Goal: Information Seeking & Learning: Learn about a topic

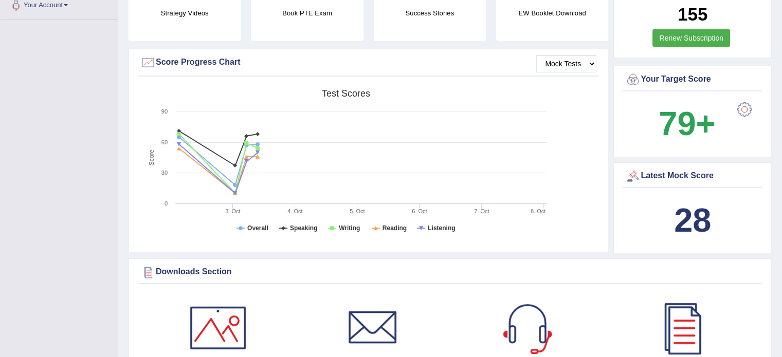
scroll to position [268, 0]
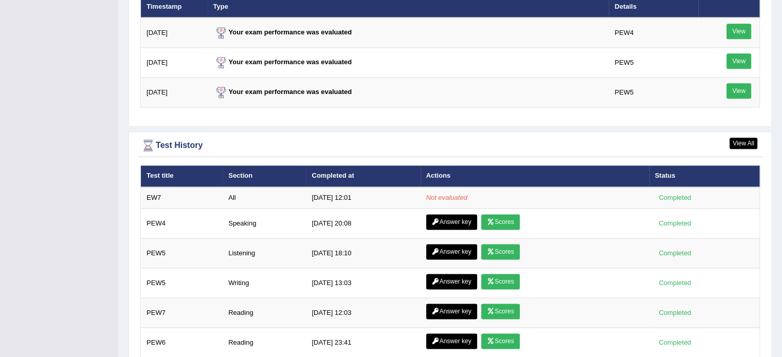
scroll to position [1306, 0]
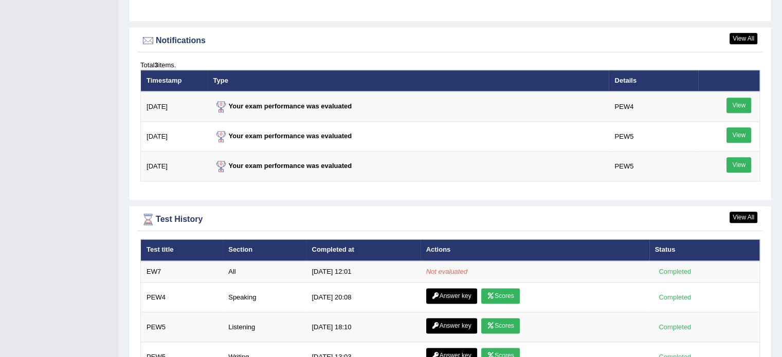
scroll to position [1234, 0]
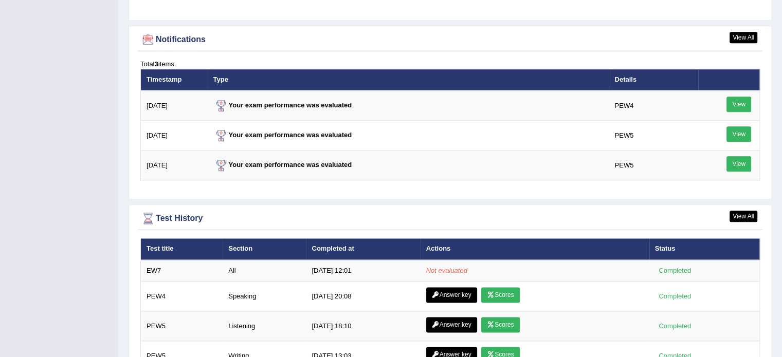
scroll to position [1234, 0]
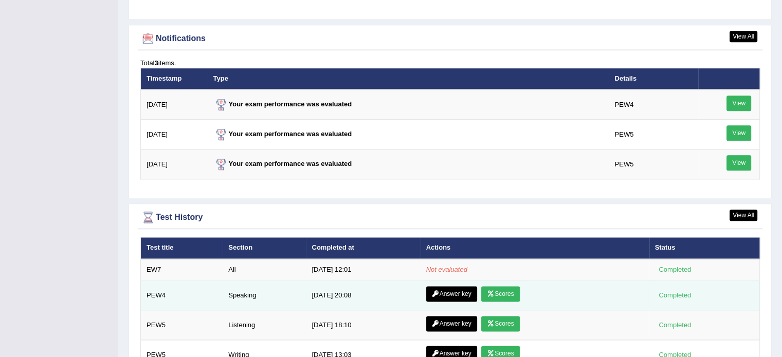
click at [447, 293] on link "Answer key" at bounding box center [451, 293] width 51 height 15
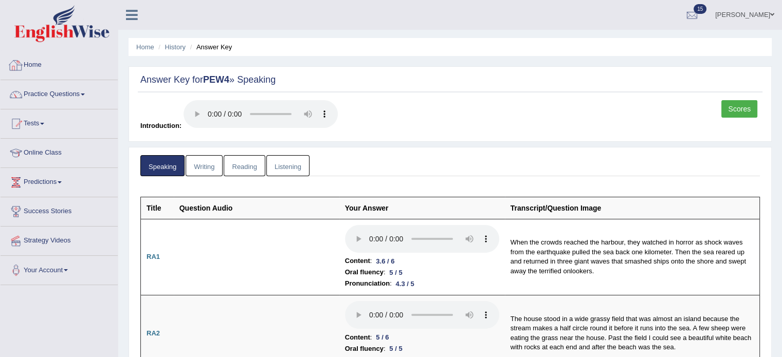
click at [15, 59] on div at bounding box center [15, 65] width 15 height 15
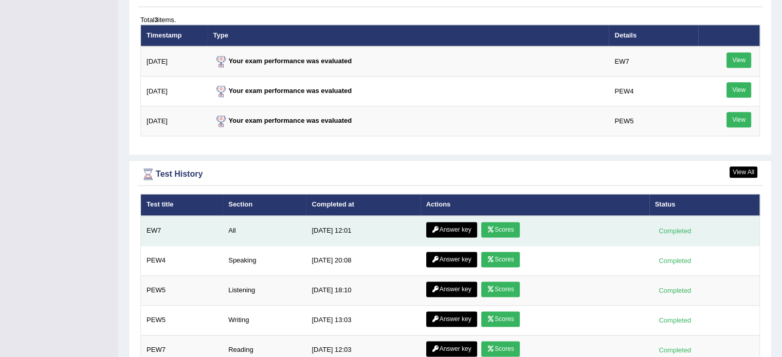
scroll to position [1285, 0]
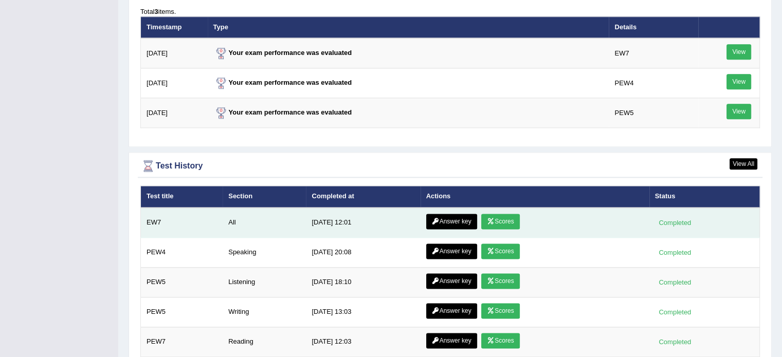
click at [505, 217] on link "Scores" at bounding box center [500, 221] width 38 height 15
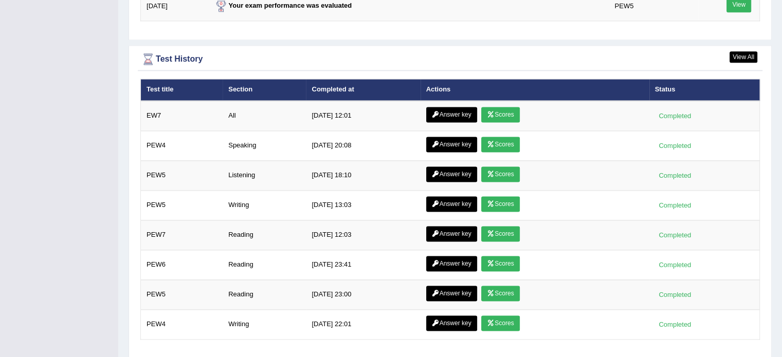
scroll to position [1285, 0]
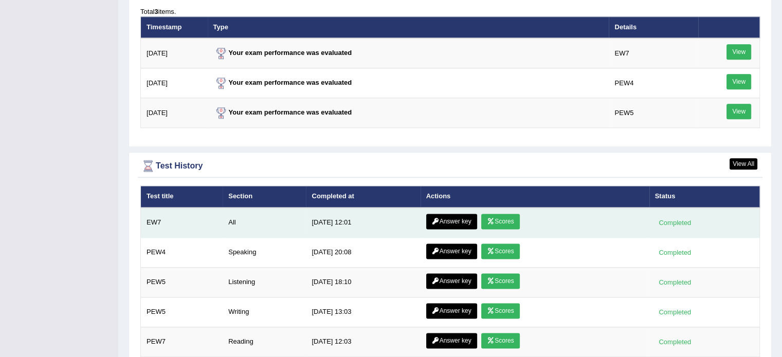
click at [456, 215] on link "Answer key" at bounding box center [451, 221] width 51 height 15
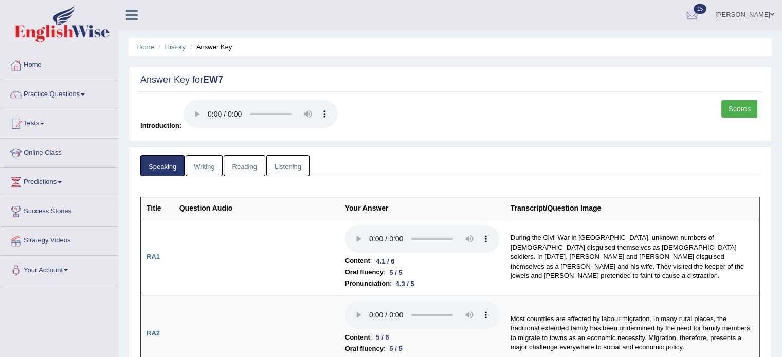
click at [243, 166] on link "Reading" at bounding box center [244, 165] width 41 height 21
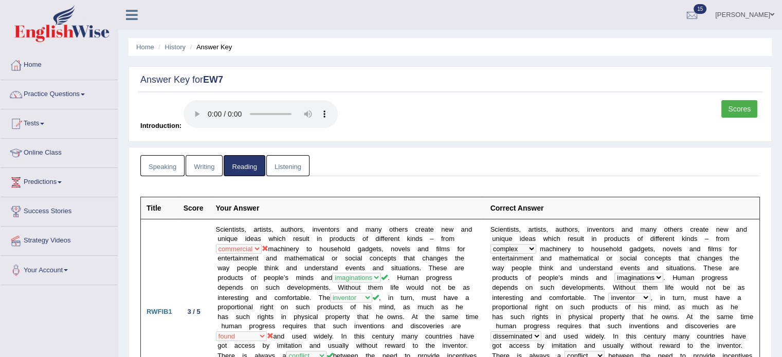
click at [292, 168] on link "Listening" at bounding box center [287, 165] width 43 height 21
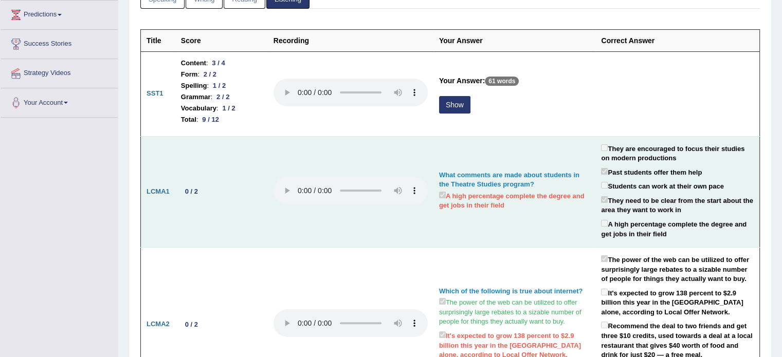
scroll to position [137, 0]
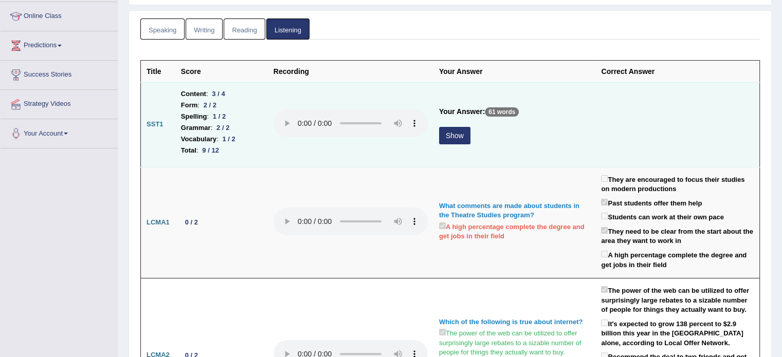
click at [453, 135] on button "Show" at bounding box center [454, 135] width 31 height 17
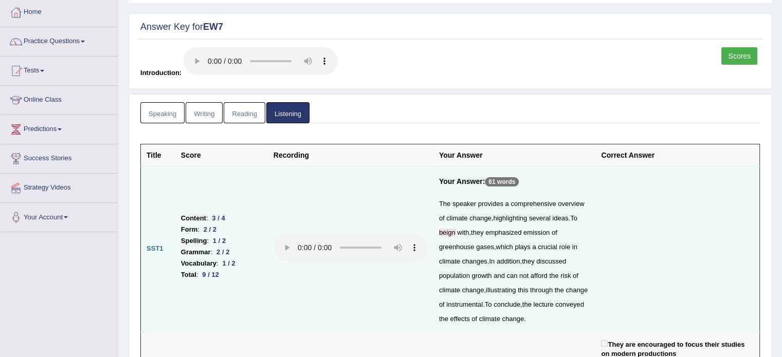
scroll to position [0, 0]
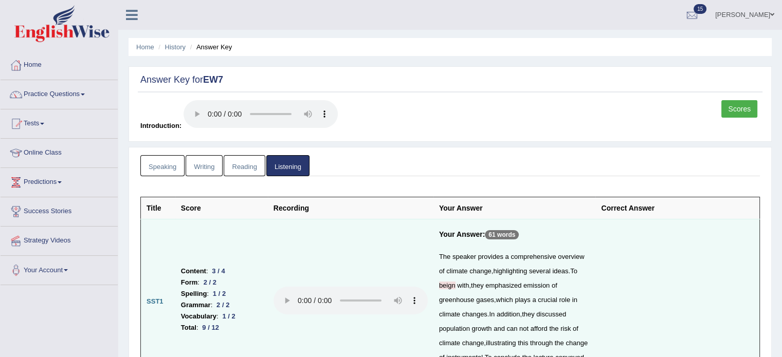
click at [165, 169] on link "Speaking" at bounding box center [162, 165] width 44 height 21
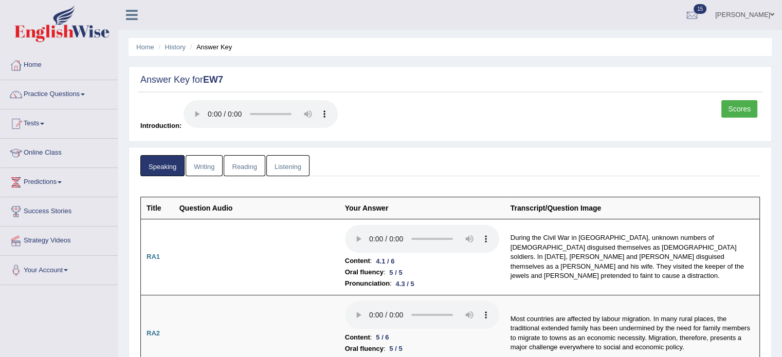
click at [207, 156] on link "Writing" at bounding box center [204, 165] width 37 height 21
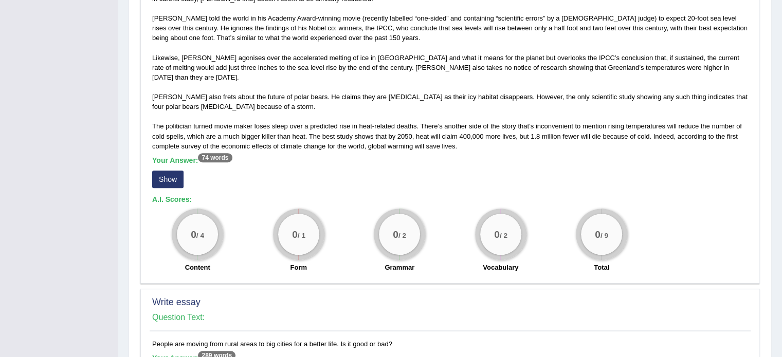
scroll to position [634, 0]
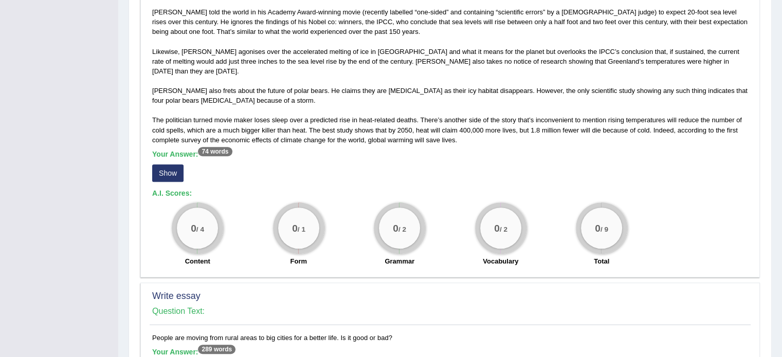
click at [175, 165] on button "Show" at bounding box center [167, 173] width 31 height 17
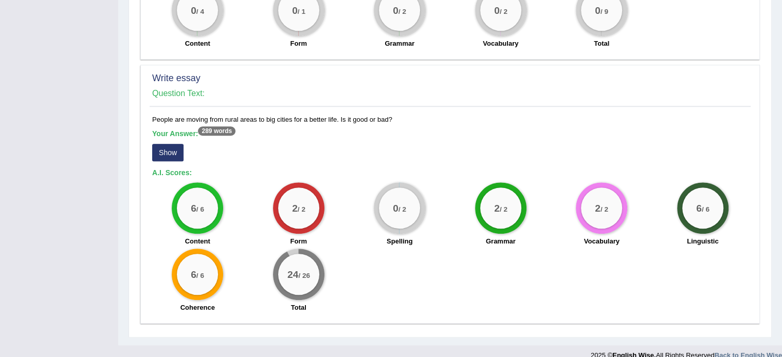
scroll to position [864, 0]
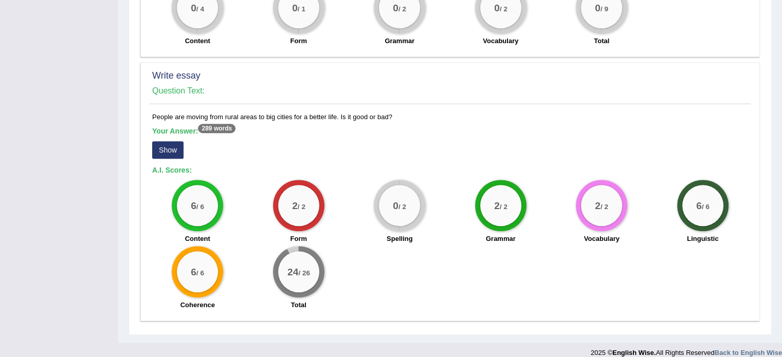
click at [165, 144] on button "Show" at bounding box center [167, 149] width 31 height 17
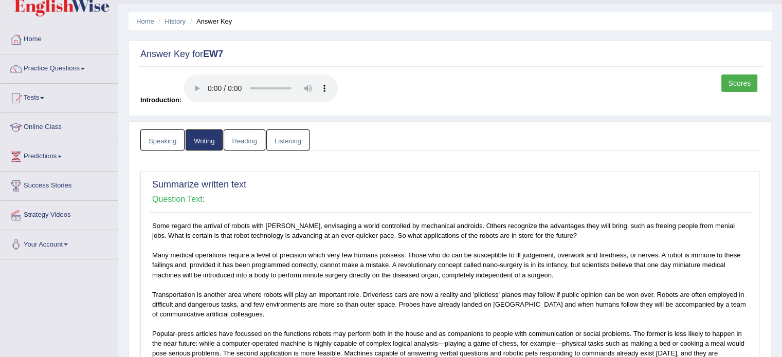
scroll to position [0, 0]
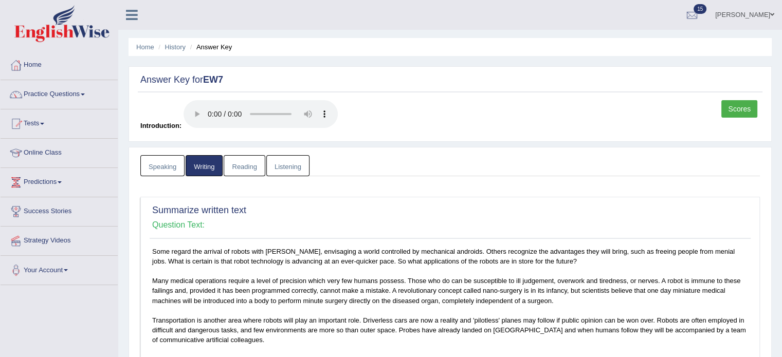
click at [239, 166] on link "Reading" at bounding box center [244, 165] width 41 height 21
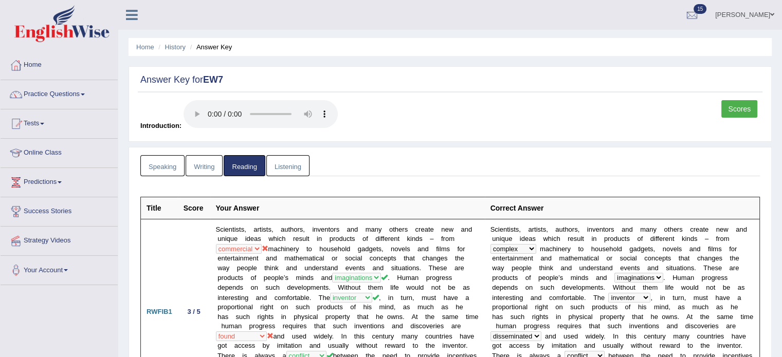
click at [742, 108] on link "Scores" at bounding box center [739, 108] width 36 height 17
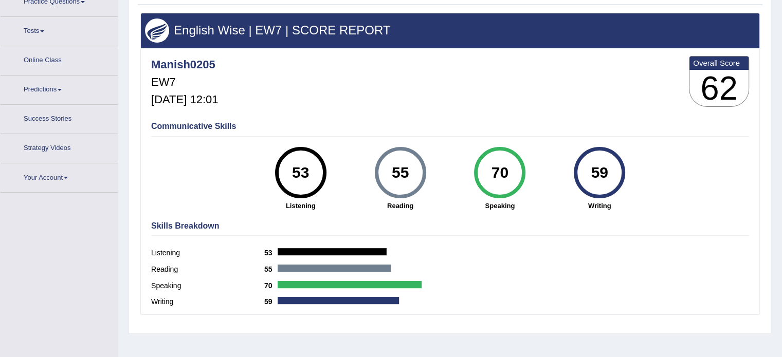
scroll to position [111, 0]
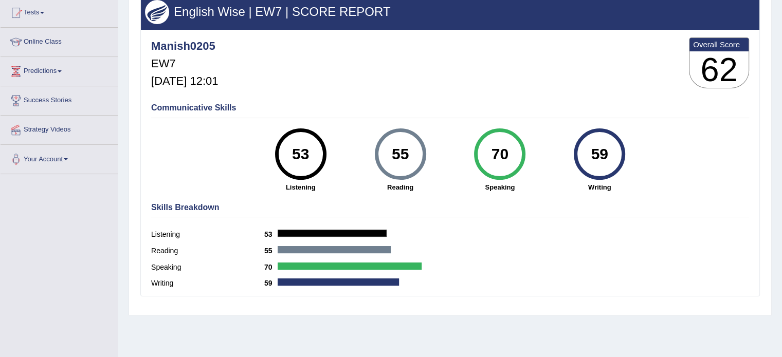
drag, startPoint x: 360, startPoint y: 131, endPoint x: 272, endPoint y: 207, distance: 116.3
click at [269, 35] on div "Manish0205 EW7 [DATE] 12:01 Overall Score 62 Communicative Skills 53 Listening …" at bounding box center [450, 32] width 618 height 5
click at [295, 189] on strong "Listening" at bounding box center [300, 188] width 89 height 10
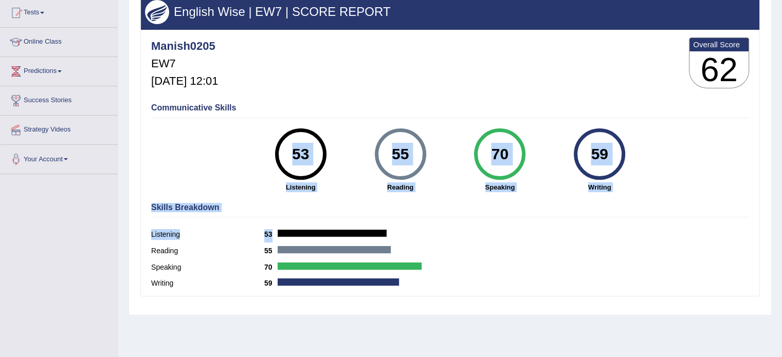
drag, startPoint x: 436, startPoint y: 125, endPoint x: 432, endPoint y: 219, distance: 94.2
click at [429, 35] on div "Manish0205 EW7 Oct 8, 2025, 12:01 Overall Score 62 Communicative Skills 53 List…" at bounding box center [450, 32] width 618 height 5
click at [436, 194] on div "Communicative Skills 53 Listening 55 Reading 70 Speaking 59 Writing" at bounding box center [450, 146] width 603 height 97
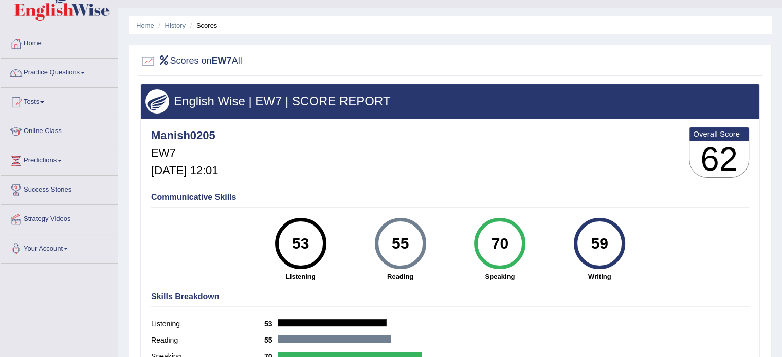
scroll to position [0, 0]
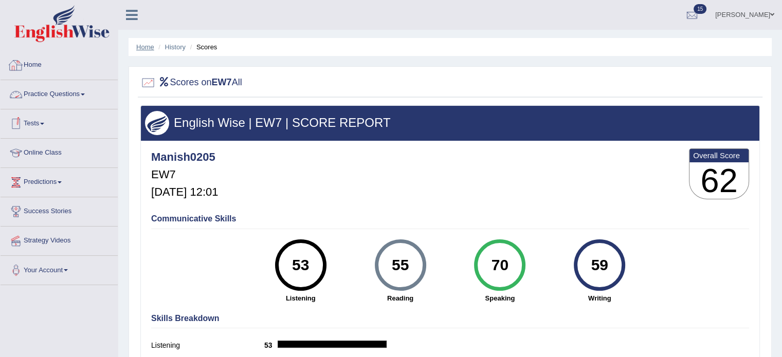
click at [143, 47] on link "Home" at bounding box center [145, 47] width 18 height 8
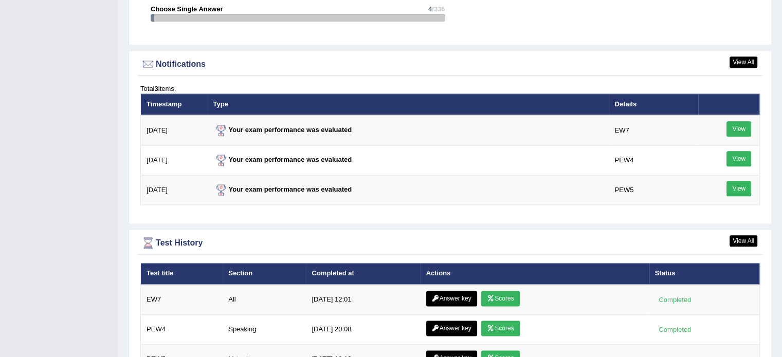
scroll to position [1287, 0]
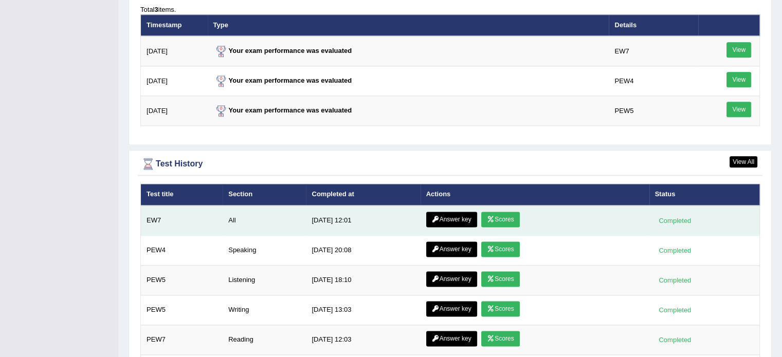
click at [445, 212] on link "Answer key" at bounding box center [451, 219] width 51 height 15
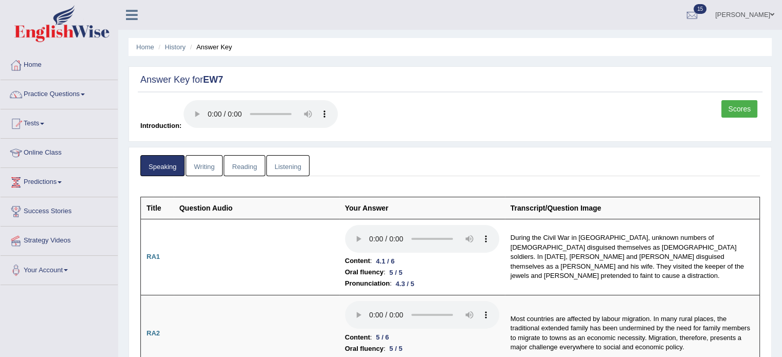
click at [237, 163] on link "Reading" at bounding box center [244, 165] width 41 height 21
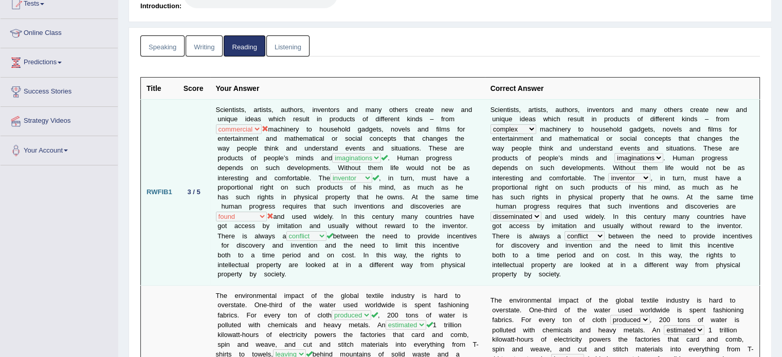
scroll to position [103, 0]
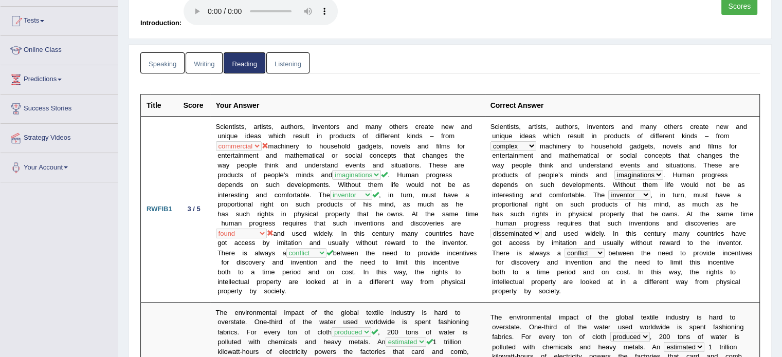
click at [294, 63] on link "Listening" at bounding box center [287, 62] width 43 height 21
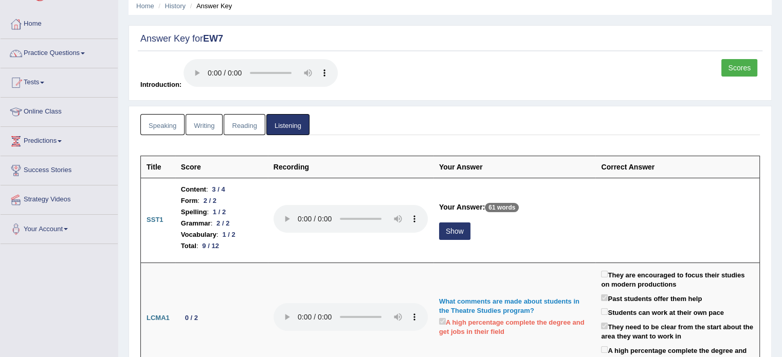
scroll to position [34, 0]
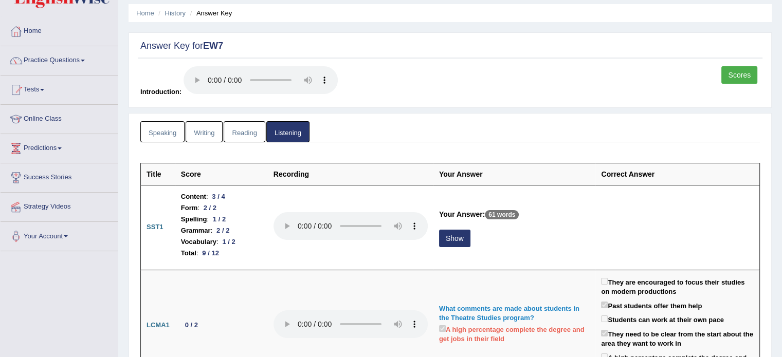
click at [204, 132] on link "Writing" at bounding box center [204, 131] width 37 height 21
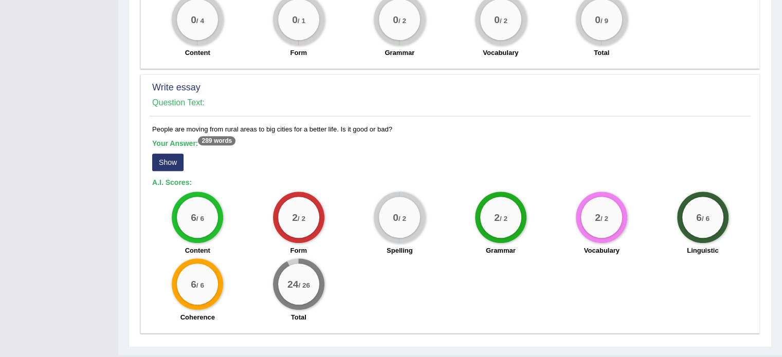
scroll to position [854, 0]
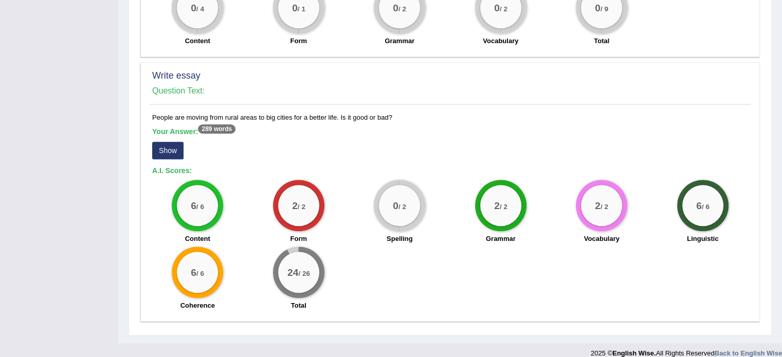
click at [159, 142] on button "Show" at bounding box center [167, 150] width 31 height 17
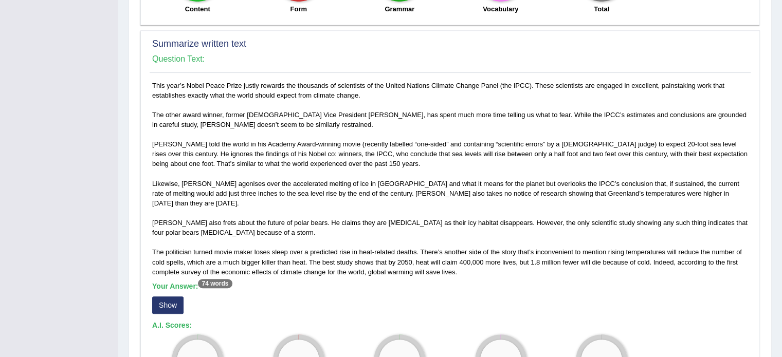
scroll to position [487, 0]
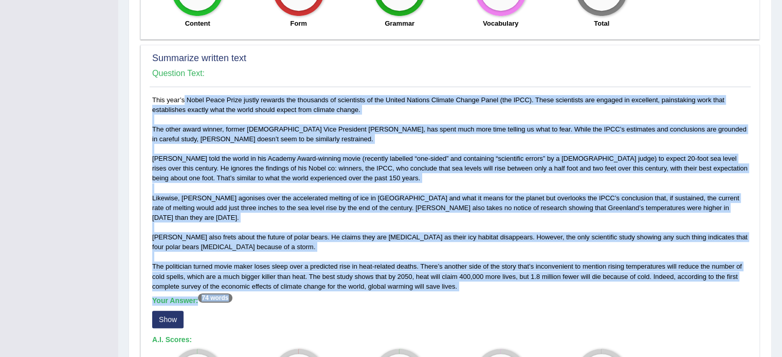
drag, startPoint x: 150, startPoint y: 94, endPoint x: 485, endPoint y: 282, distance: 384.0
click at [485, 282] on div "This year’s Nobel Peace Prize justly rewards the thousands of scientists of the…" at bounding box center [450, 257] width 601 height 324
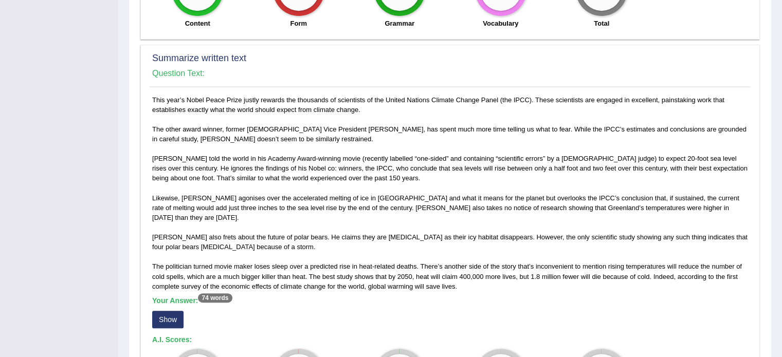
click at [485, 282] on div "This year’s Nobel Peace Prize justly rewards the thousands of scientists of the…" at bounding box center [450, 257] width 601 height 324
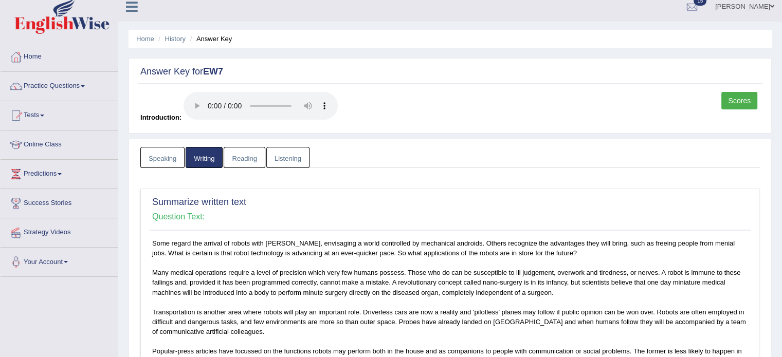
scroll to position [0, 0]
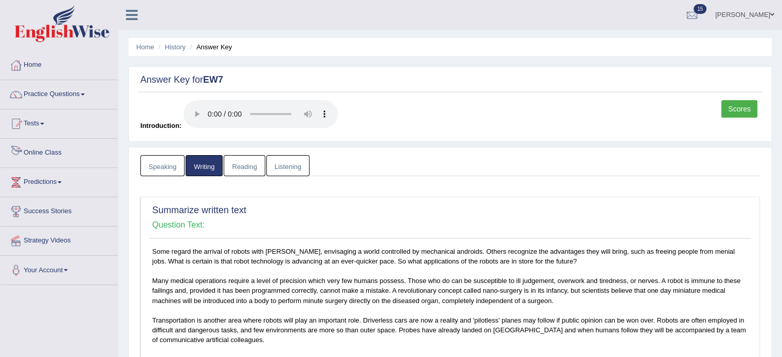
click at [167, 167] on link "Speaking" at bounding box center [162, 165] width 44 height 21
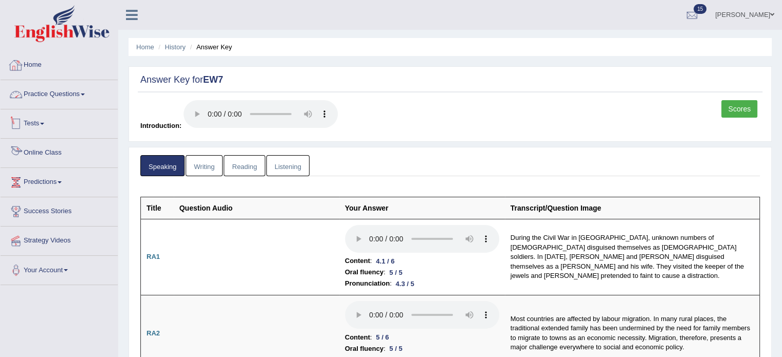
click at [21, 63] on div at bounding box center [15, 65] width 15 height 15
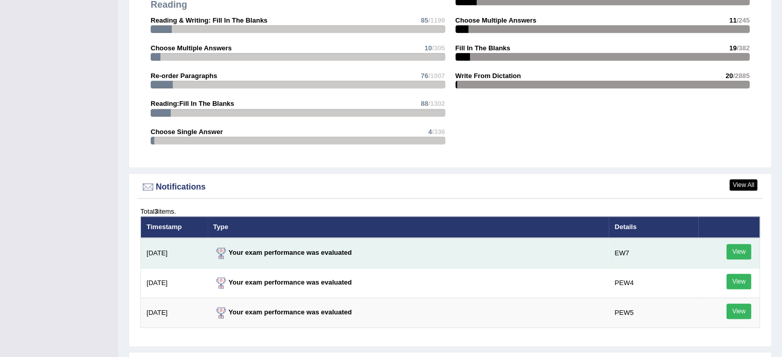
scroll to position [1131, 0]
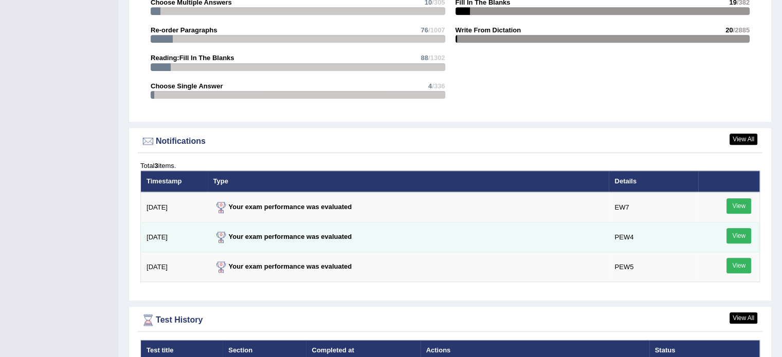
click at [639, 248] on td "PEW4" at bounding box center [653, 238] width 89 height 30
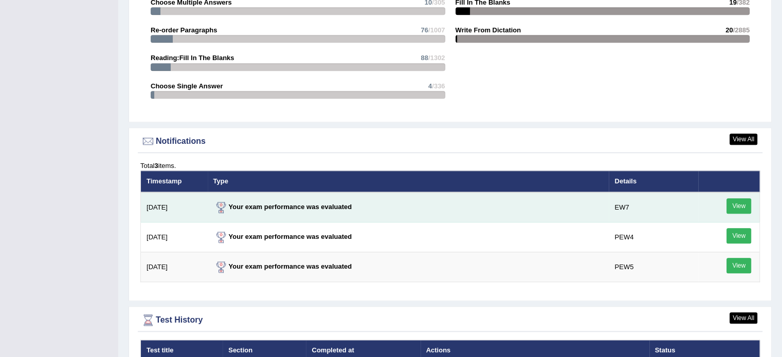
click at [268, 203] on strong "Your exam performance was evaluated" at bounding box center [282, 207] width 139 height 8
click at [741, 205] on link "View" at bounding box center [738, 205] width 25 height 15
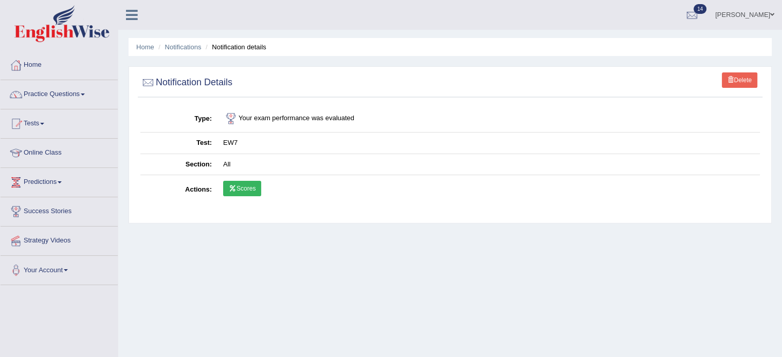
click at [244, 183] on link "Scores" at bounding box center [242, 188] width 38 height 15
click at [29, 65] on link "Home" at bounding box center [59, 64] width 117 height 26
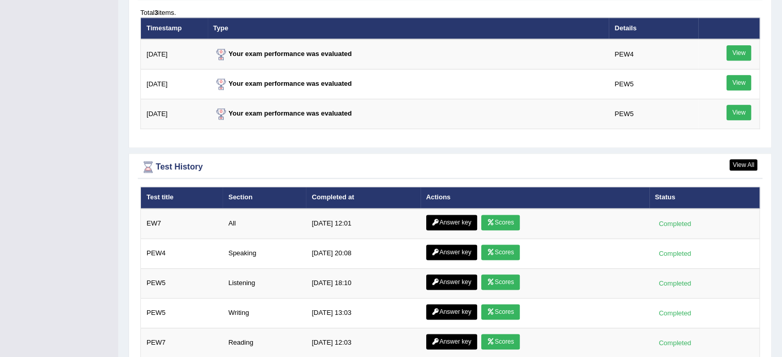
scroll to position [1285, 0]
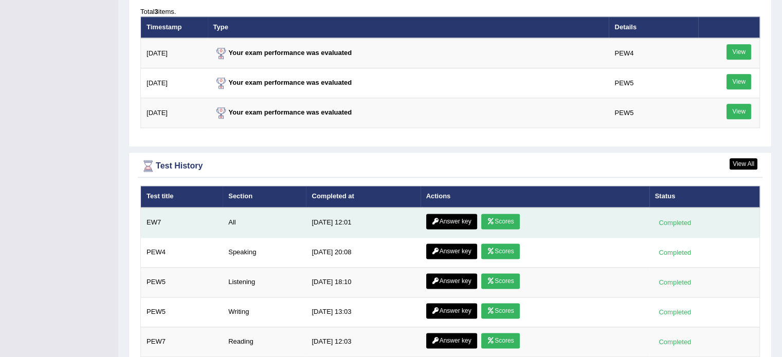
click at [440, 220] on link "Answer key" at bounding box center [451, 221] width 51 height 15
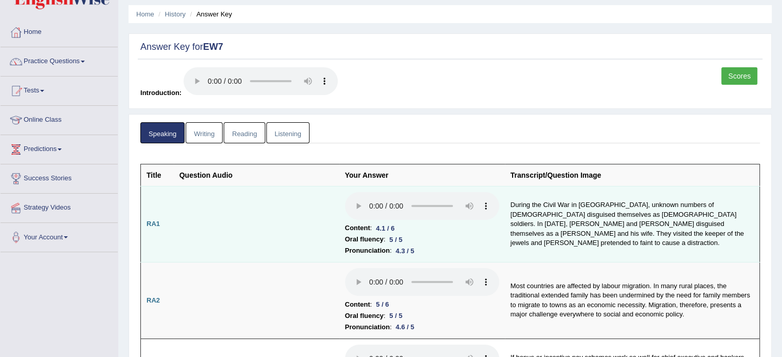
scroll to position [34, 0]
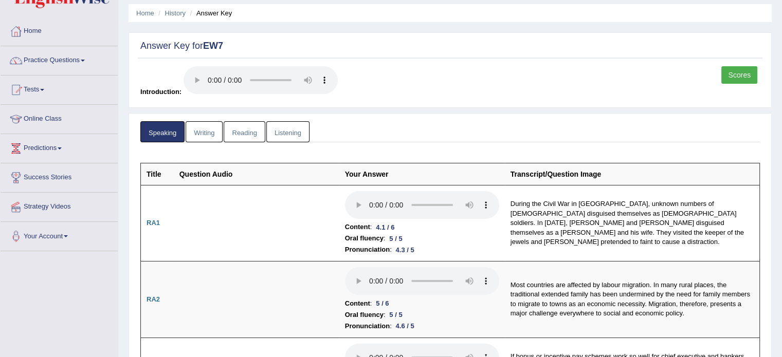
click at [744, 74] on link "Scores" at bounding box center [739, 74] width 36 height 17
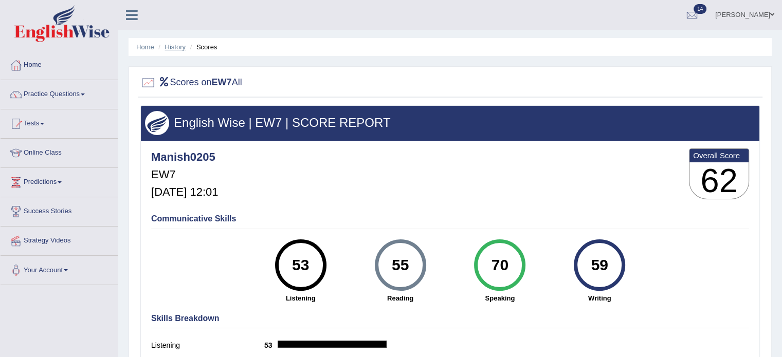
click at [171, 47] on link "History" at bounding box center [175, 47] width 21 height 8
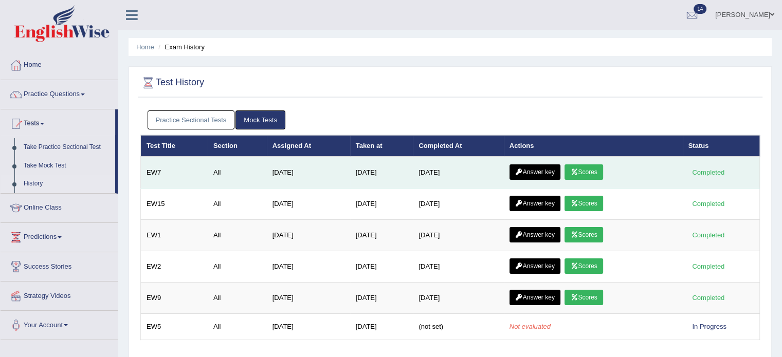
click at [519, 170] on icon at bounding box center [519, 172] width 8 height 6
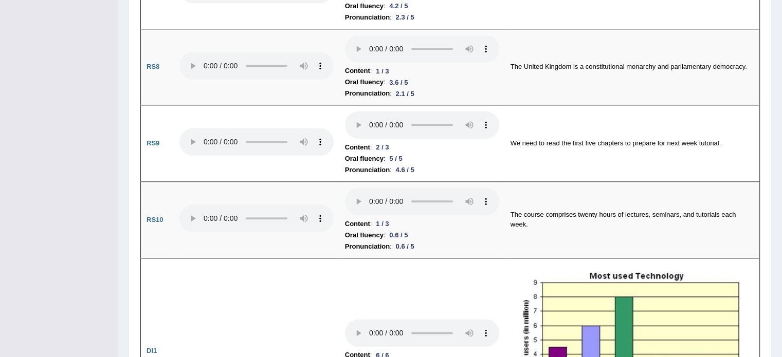
scroll to position [1496, 0]
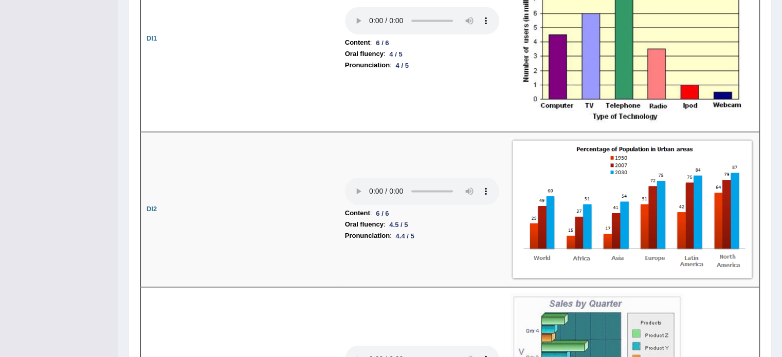
click at [781, 202] on div "Home History Answer Key Answer Key for EW7 Scores Introduction: Speaking Writin…" at bounding box center [450, 259] width 664 height 3510
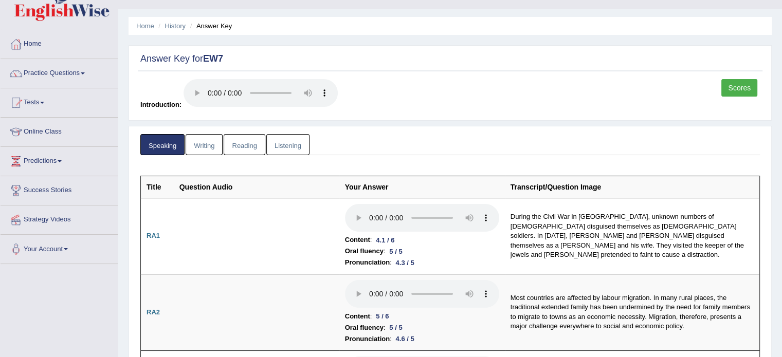
scroll to position [18, 0]
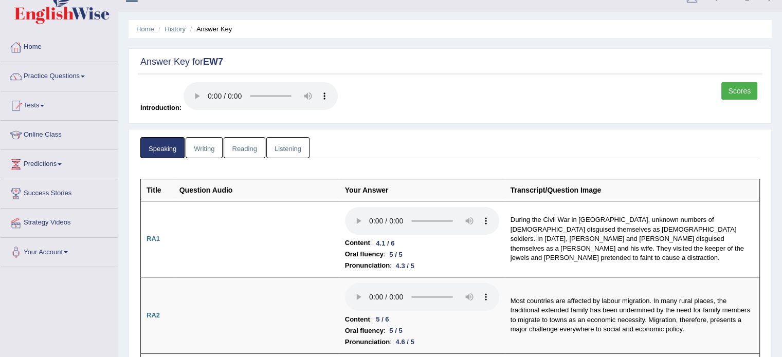
click at [208, 145] on link "Writing" at bounding box center [204, 147] width 37 height 21
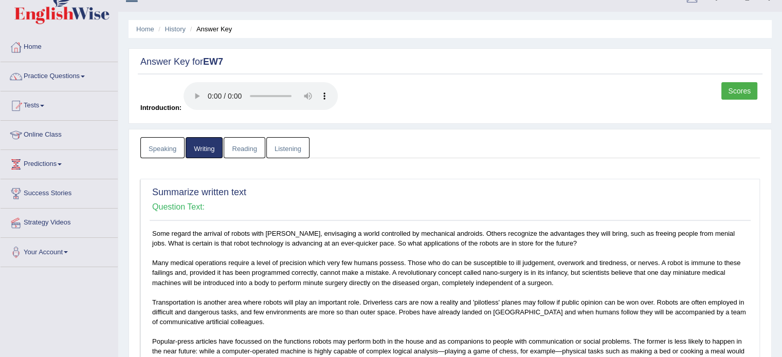
click at [567, 147] on ul "Speaking Writing Reading Listening" at bounding box center [450, 147] width 620 height 21
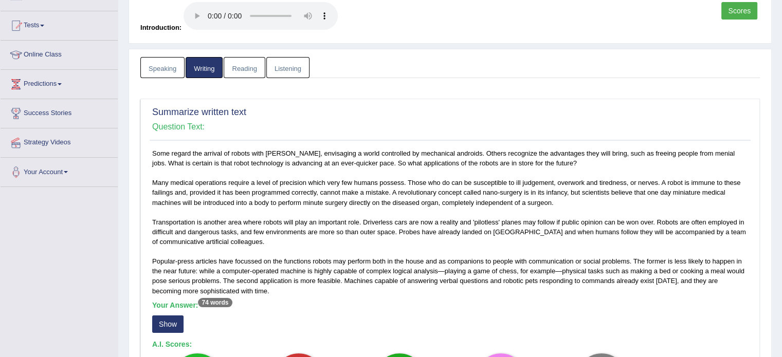
scroll to position [100, 0]
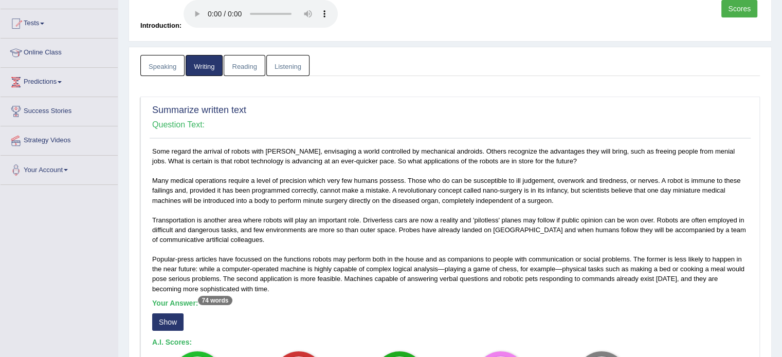
click at [161, 314] on button "Show" at bounding box center [167, 322] width 31 height 17
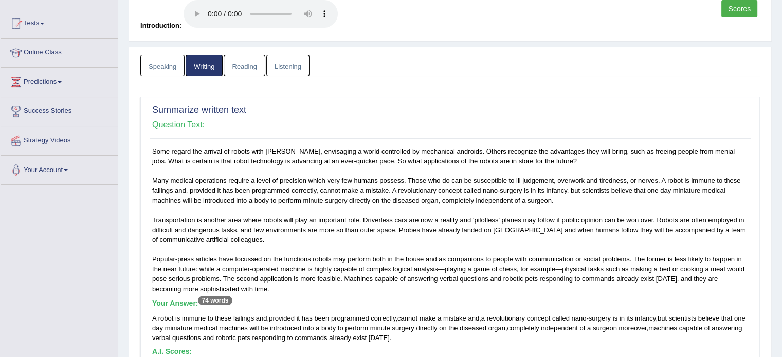
click at [455, 15] on div "Scores Introduction:" at bounding box center [450, 18] width 625 height 36
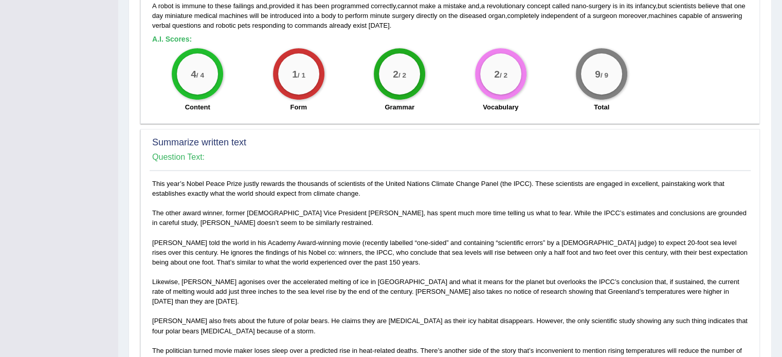
click at [781, 265] on div "Home History Answer Key Answer Key for EW7 Scores Introduction: Speaking Writin…" at bounding box center [450, 190] width 664 height 1207
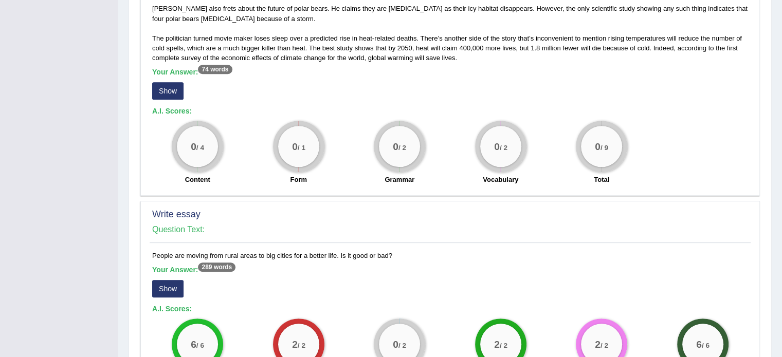
click at [168, 82] on button "Show" at bounding box center [167, 90] width 31 height 17
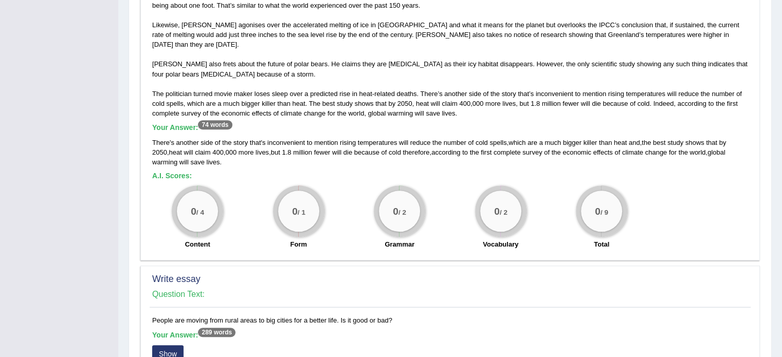
scroll to position [664, 0]
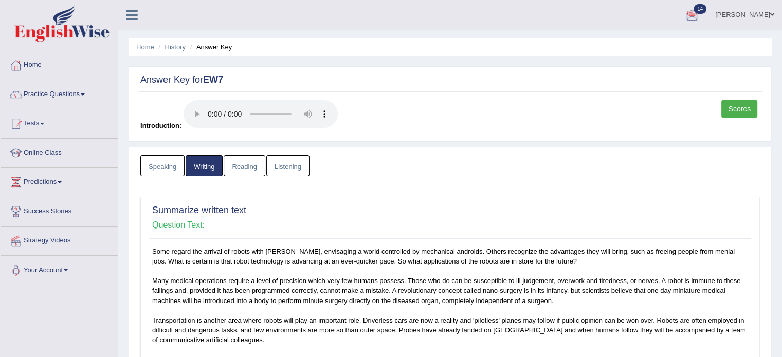
scroll to position [0, 0]
click at [78, 103] on link "Practice Questions" at bounding box center [59, 93] width 117 height 26
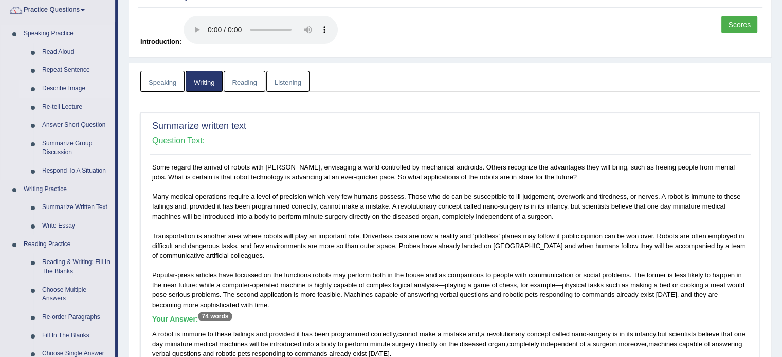
scroll to position [85, 0]
click at [82, 206] on link "Summarize Written Text" at bounding box center [77, 206] width 78 height 19
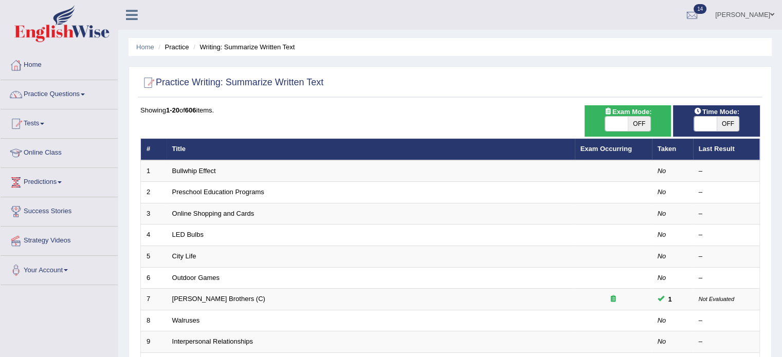
click at [615, 122] on span at bounding box center [616, 124] width 23 height 14
checkbox input "true"
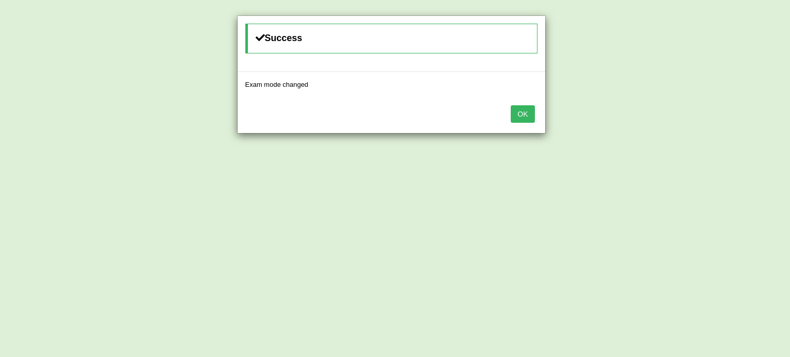
click at [515, 112] on button "OK" at bounding box center [523, 113] width 24 height 17
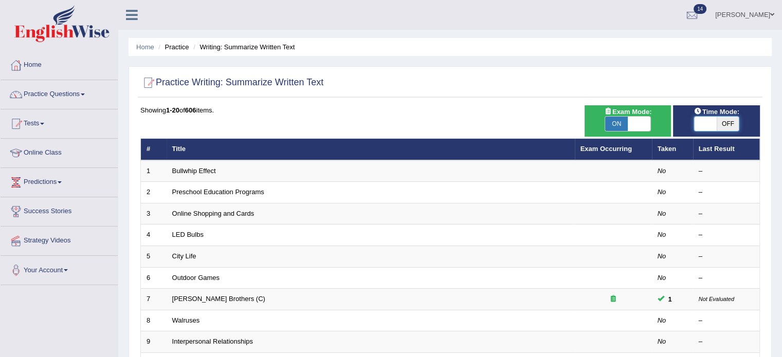
click at [706, 123] on span at bounding box center [705, 124] width 23 height 14
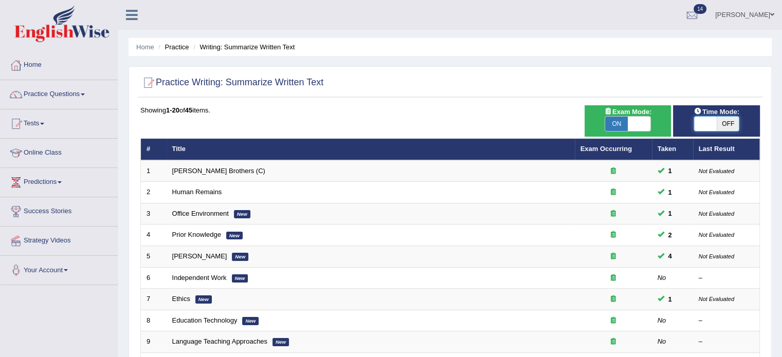
click at [708, 124] on span at bounding box center [705, 124] width 23 height 14
checkbox input "true"
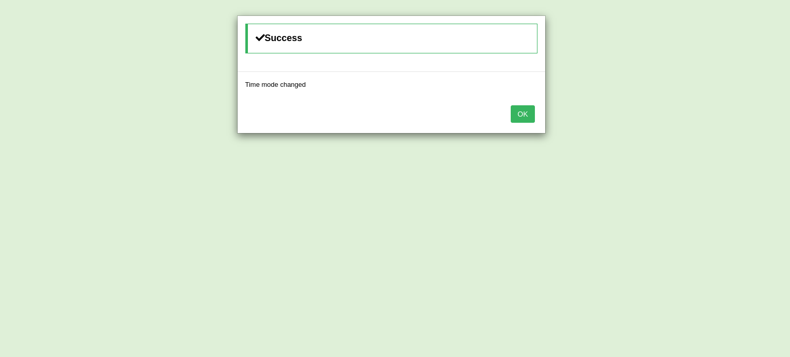
click at [522, 115] on button "OK" at bounding box center [523, 113] width 24 height 17
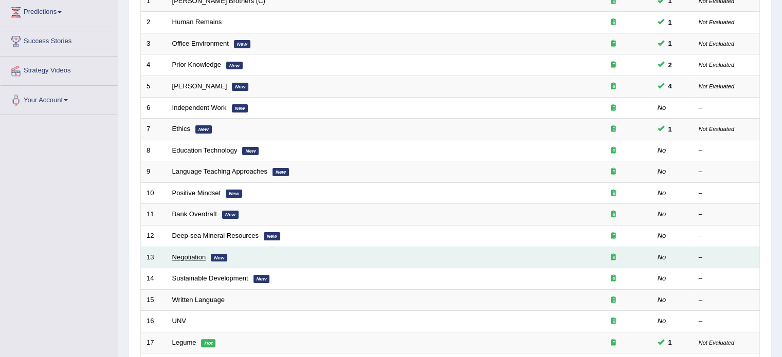
scroll to position [171, 0]
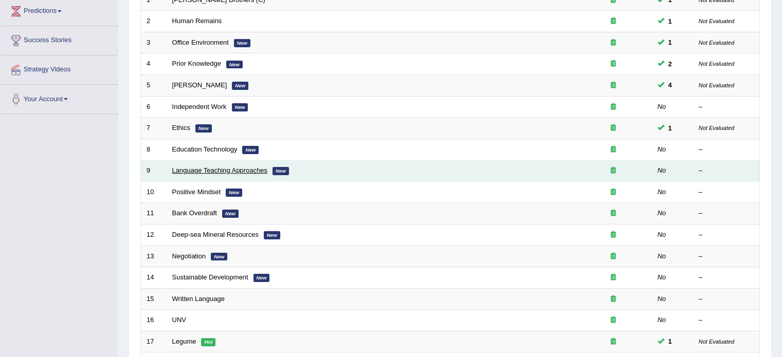
click at [209, 169] on link "Language Teaching Approaches" at bounding box center [220, 171] width 96 height 8
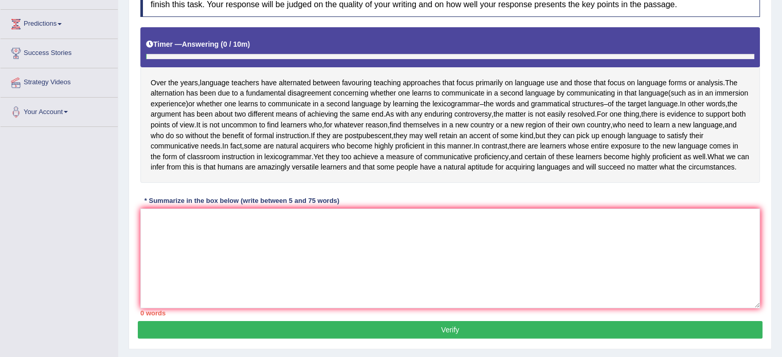
scroll to position [168, 0]
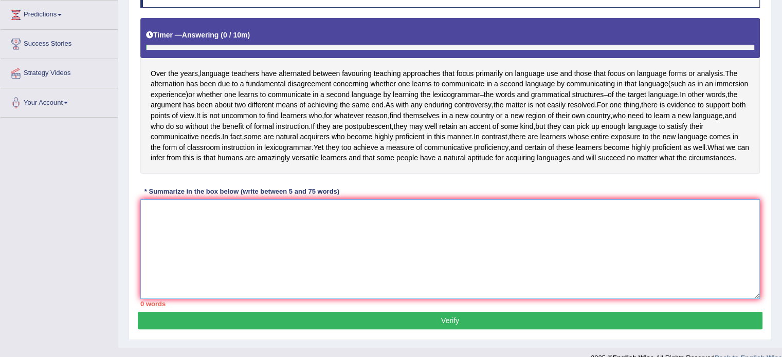
click at [251, 275] on textarea at bounding box center [450, 249] width 620 height 100
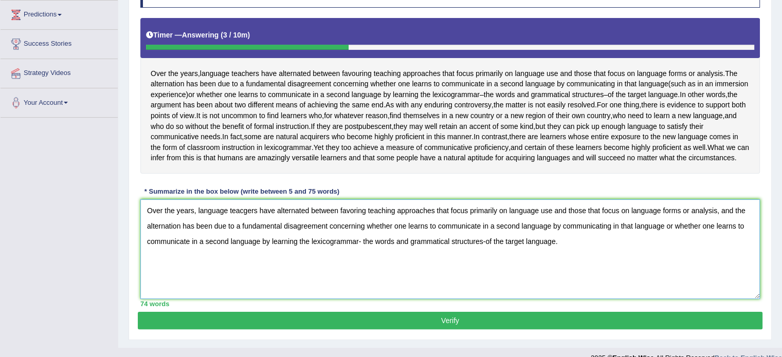
type textarea "Over the years, language teacgers have alternated between favoring teaching app…"
click at [341, 330] on button "Verify" at bounding box center [450, 320] width 625 height 17
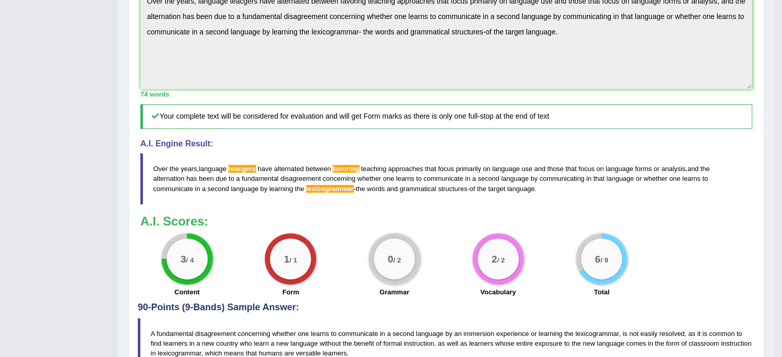
scroll to position [332, 0]
drag, startPoint x: 151, startPoint y: 174, endPoint x: 420, endPoint y: 205, distance: 270.1
click at [420, 205] on blockquote "Over the years , language teacgers have alternated between favoring teaching ap…" at bounding box center [446, 179] width 612 height 51
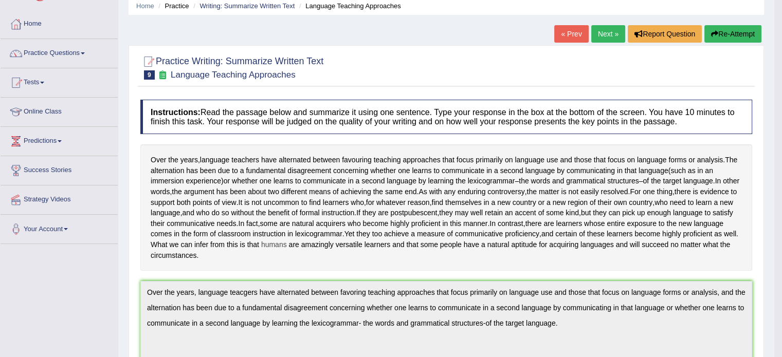
scroll to position [0, 0]
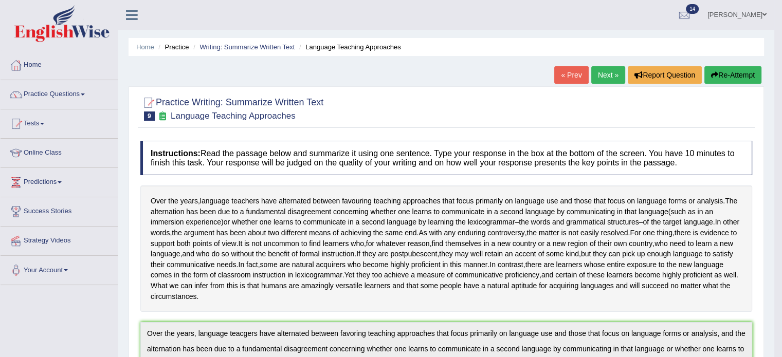
click at [745, 75] on button "Re-Attempt" at bounding box center [732, 74] width 57 height 17
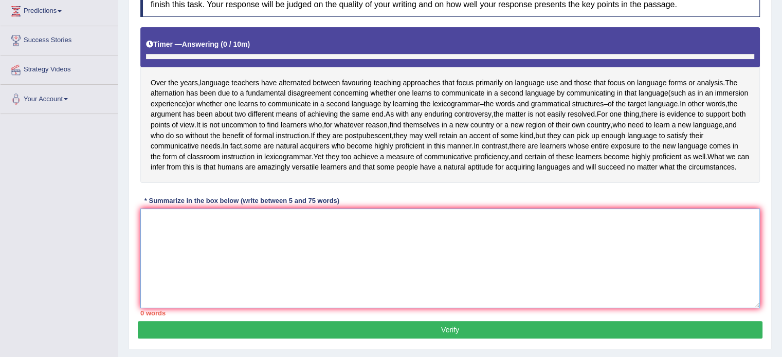
click at [235, 280] on textarea at bounding box center [450, 259] width 620 height 100
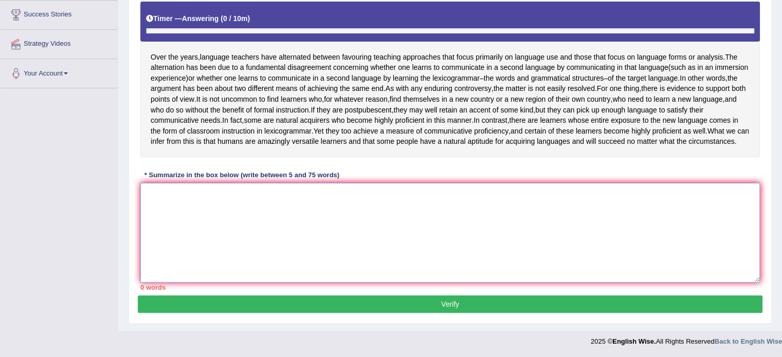
paste textarea "Over the years, language teacgers have alternated between favoring teaching app…"
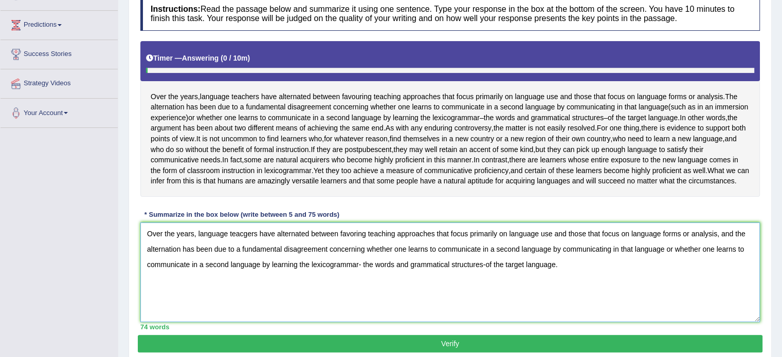
scroll to position [150, 0]
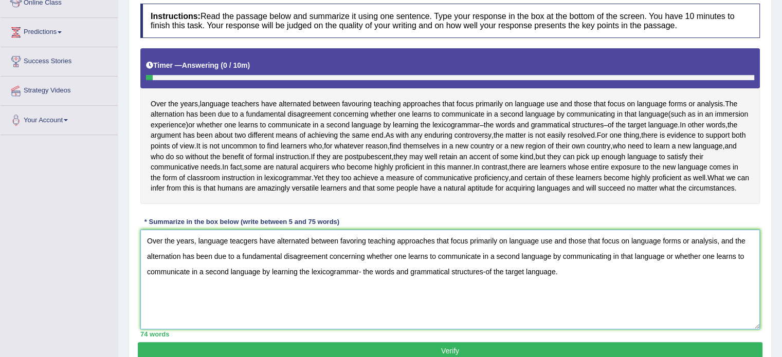
click at [245, 259] on textarea "Over the years, language teacgers have alternated between favoring teaching app…" at bounding box center [450, 280] width 620 height 100
click at [352, 259] on textarea "Over the years, language teachers have alternated between favoring teaching app…" at bounding box center [450, 280] width 620 height 100
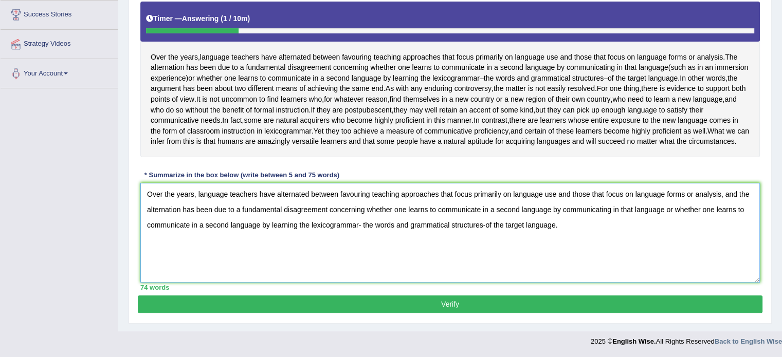
type textarea "Over the years, language teachers have alternated between favouring teaching ap…"
click at [485, 303] on button "Verify" at bounding box center [450, 304] width 625 height 17
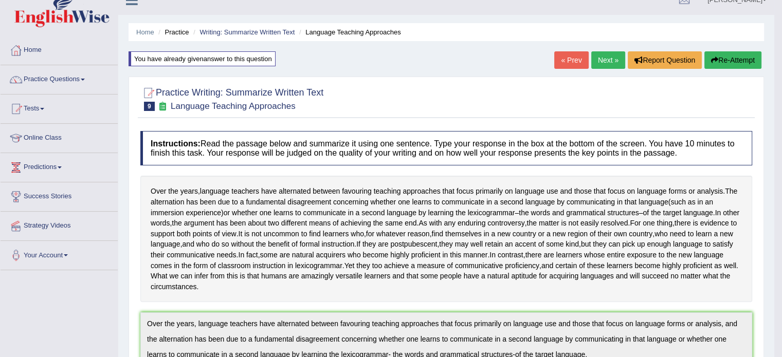
scroll to position [12, 0]
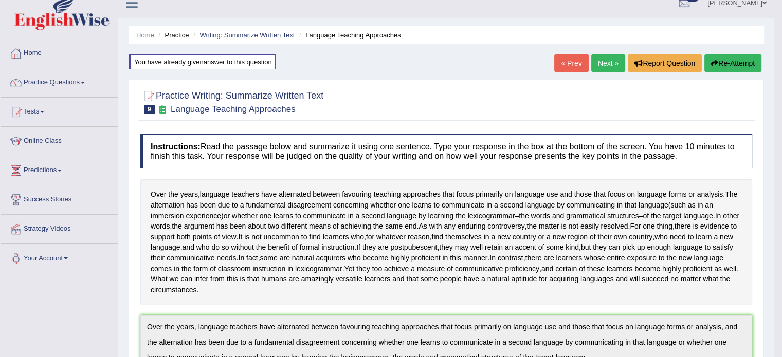
click at [733, 59] on button "Re-Attempt" at bounding box center [732, 62] width 57 height 17
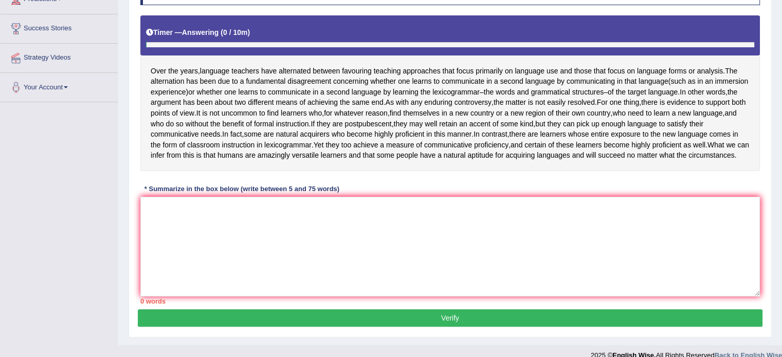
scroll to position [183, 0]
click at [333, 245] on textarea at bounding box center [450, 247] width 620 height 100
paste textarea "Over the years, language teachers have alternated between favouring teaching ap…"
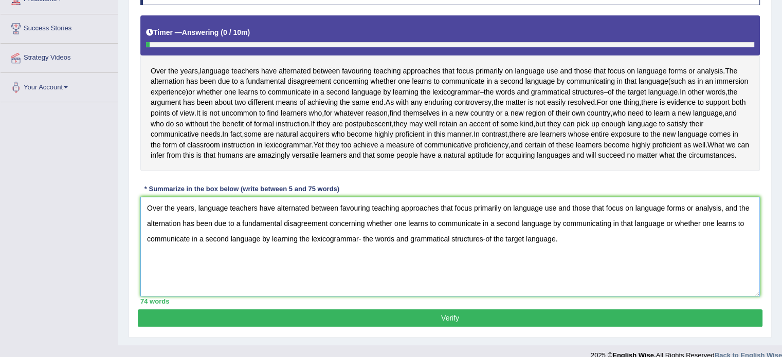
type textarea "Over the years, language teachers have alternated between favouring teaching ap…"
drag, startPoint x: 517, startPoint y: 88, endPoint x: 476, endPoint y: 89, distance: 41.7
click at [476, 89] on div "Over the years , language teachers have alternated between favouring teaching a…" at bounding box center [450, 93] width 620 height 156
click at [476, 89] on span "lexicogrammar" at bounding box center [455, 92] width 47 height 11
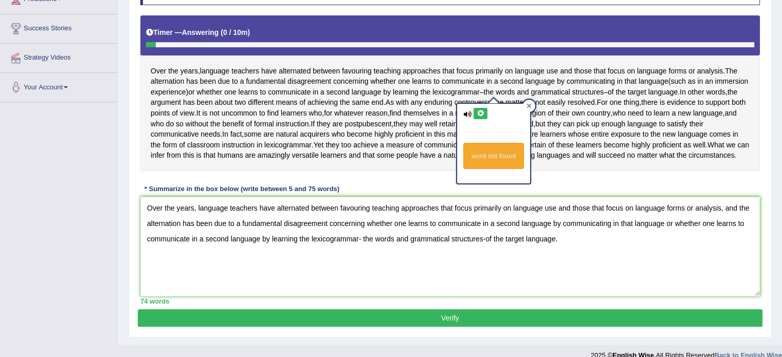
click at [529, 106] on icon at bounding box center [529, 106] width 5 height 5
